Goal: Task Accomplishment & Management: Manage account settings

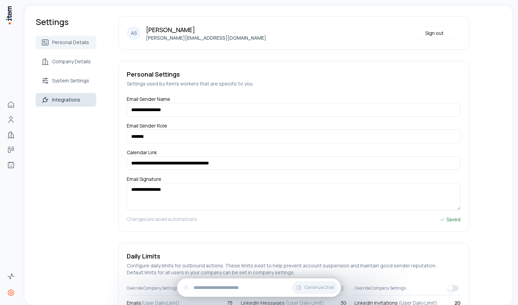
click at [75, 103] on link "Integrations" at bounding box center [66, 100] width 61 height 14
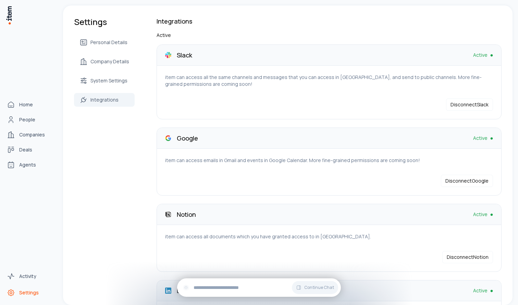
click at [13, 295] on icon "Settings" at bounding box center [11, 293] width 6 height 6
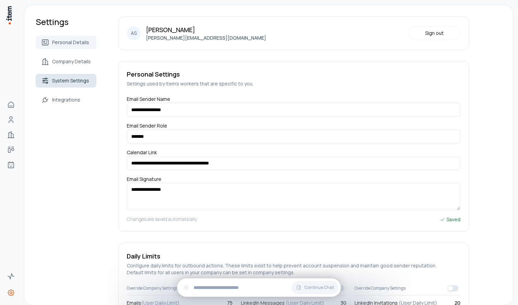
click at [66, 80] on span "System Settings" at bounding box center [70, 80] width 37 height 7
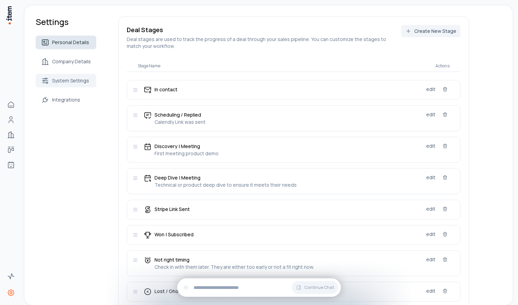
click at [71, 36] on link "Personal Details" at bounding box center [66, 43] width 61 height 14
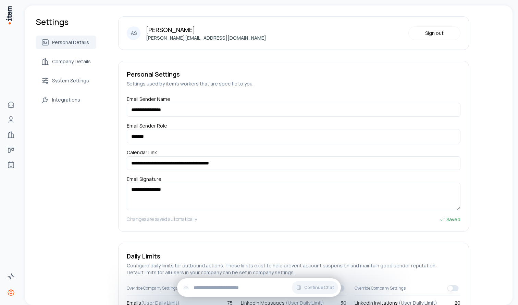
click at [417, 25] on div "AS Andres Santanilla [EMAIL_ADDRESS][DOMAIN_NAME] Sign out" at bounding box center [293, 33] width 351 height 34
click at [420, 33] on button "Sign out" at bounding box center [434, 33] width 52 height 14
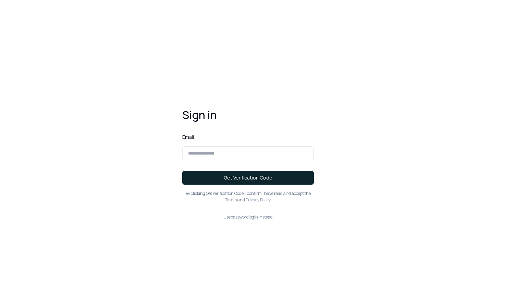
click at [255, 153] on input at bounding box center [247, 154] width 131 height 14
click at [253, 120] on h1 "Sign in" at bounding box center [247, 115] width 131 height 15
click at [258, 172] on button "Get Verification Code" at bounding box center [247, 178] width 131 height 14
click at [267, 113] on h1 "Sign in" at bounding box center [247, 115] width 131 height 15
click at [229, 154] on input at bounding box center [247, 154] width 131 height 14
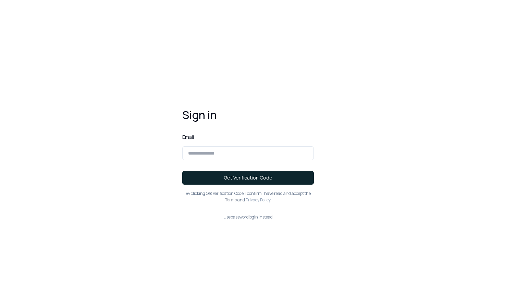
paste input "**********"
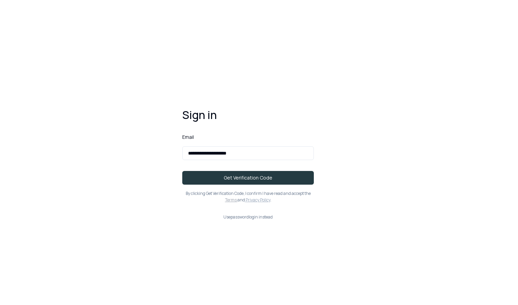
type input "**********"
click at [234, 178] on button "Get Verification Code" at bounding box center [247, 178] width 131 height 14
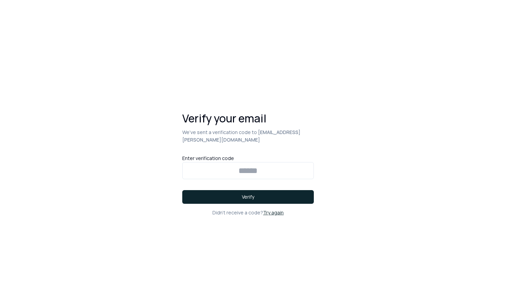
click at [271, 205] on div "Verify your email We've sent a verification code to [EMAIL_ADDRESS][PERSON_NAME…" at bounding box center [247, 163] width 153 height 127
click at [275, 210] on link "Try again" at bounding box center [273, 213] width 21 height 7
